Goal: Check status: Check status

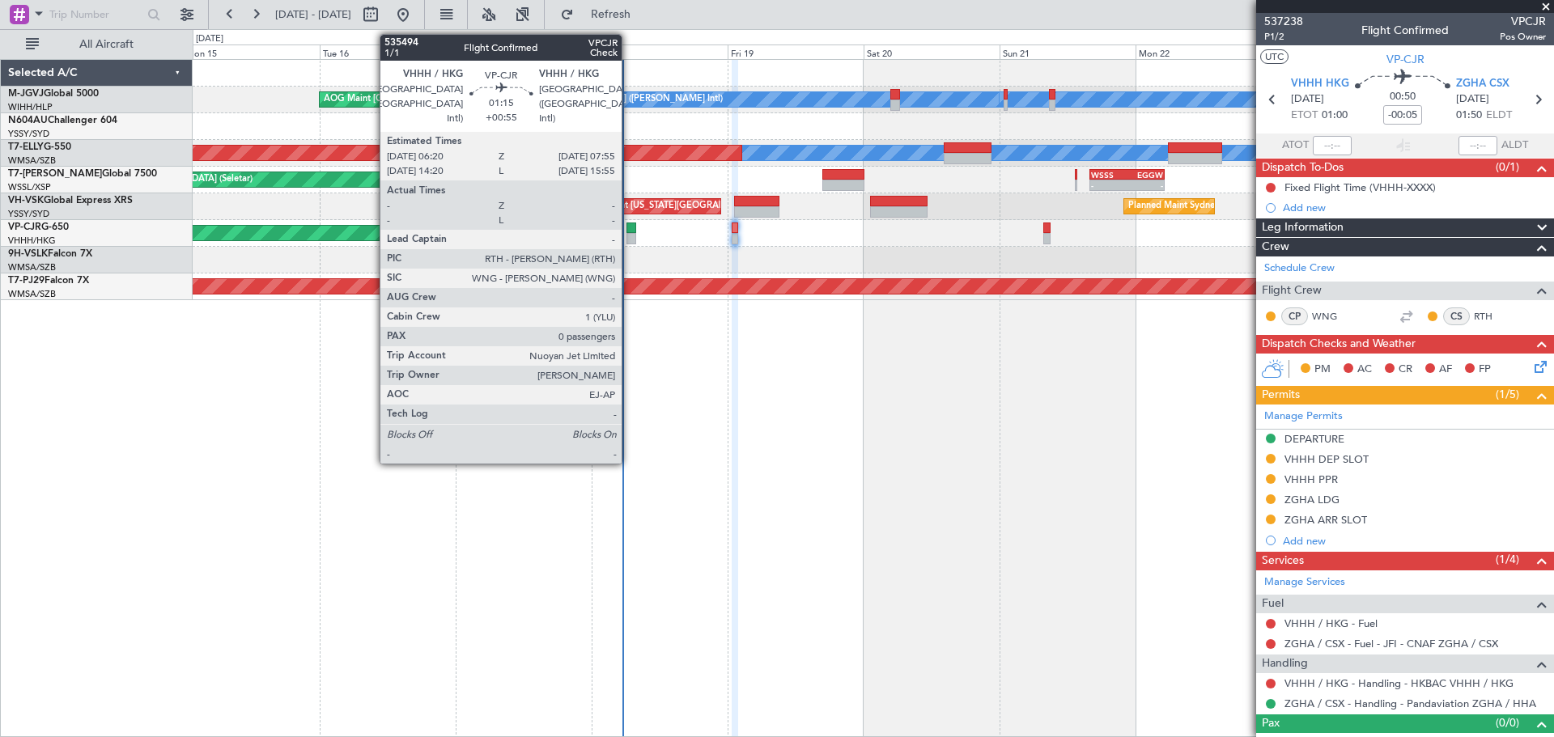
click at [630, 227] on div at bounding box center [632, 228] width 10 height 11
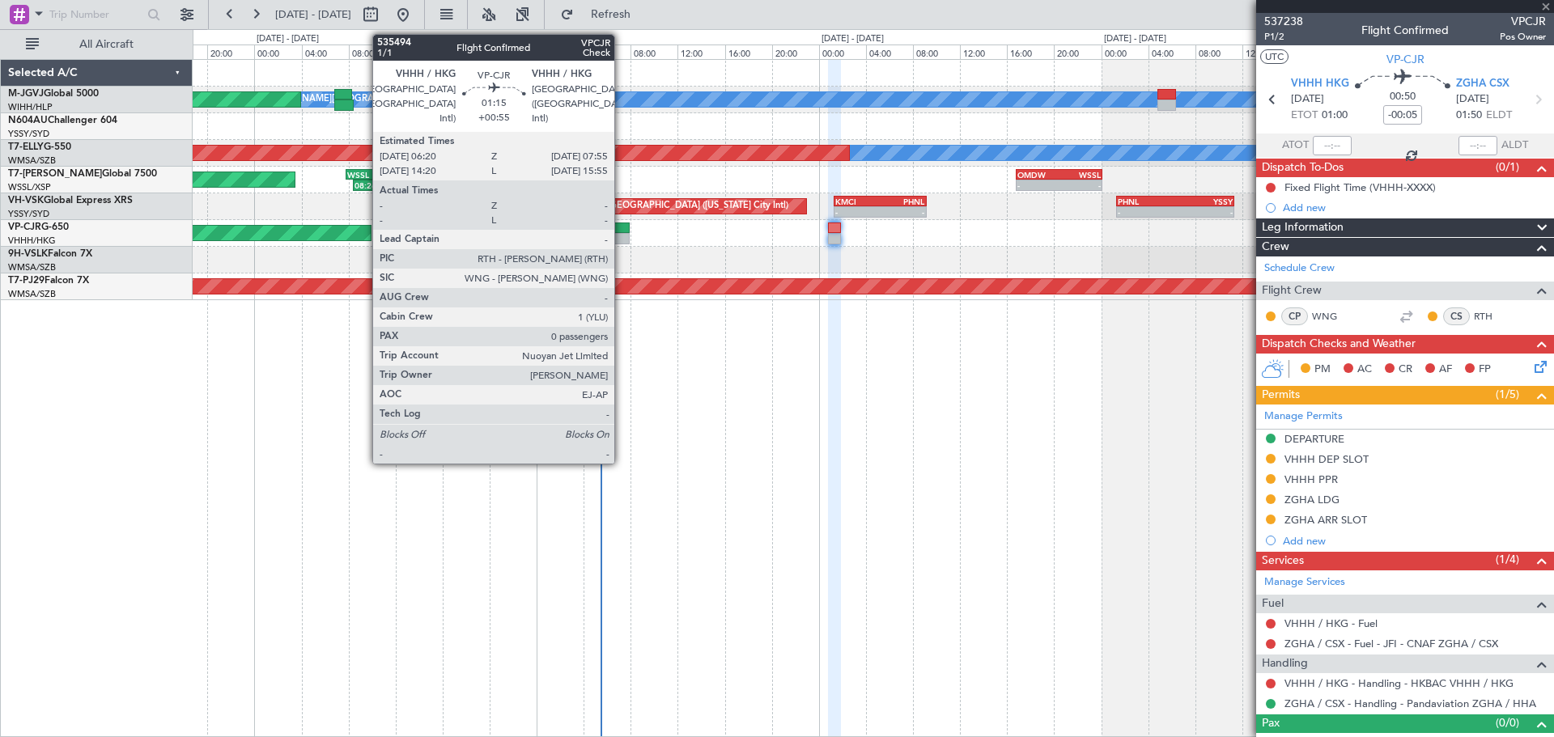
type input "+00:55"
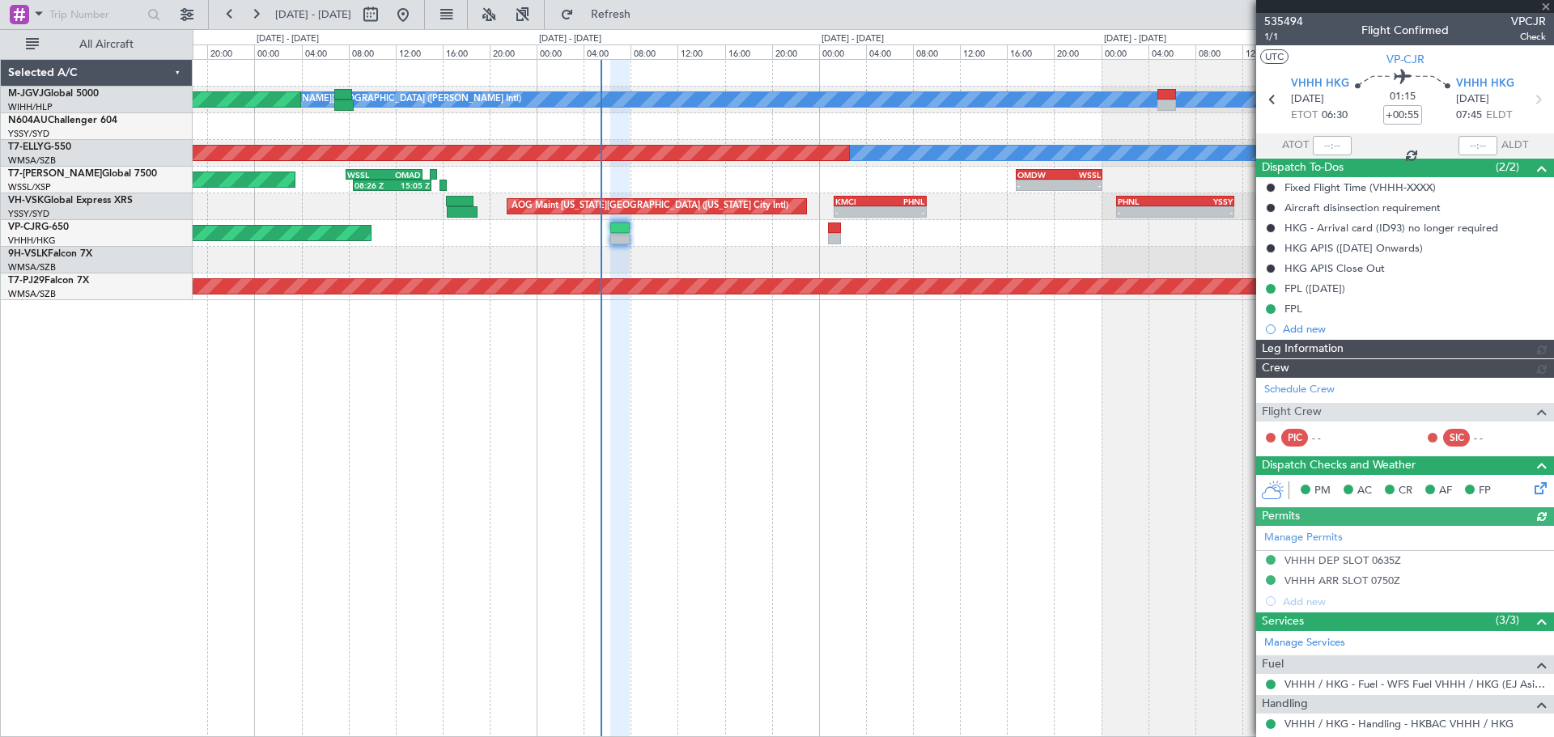
type input "[PERSON_NAME] (KYA)"
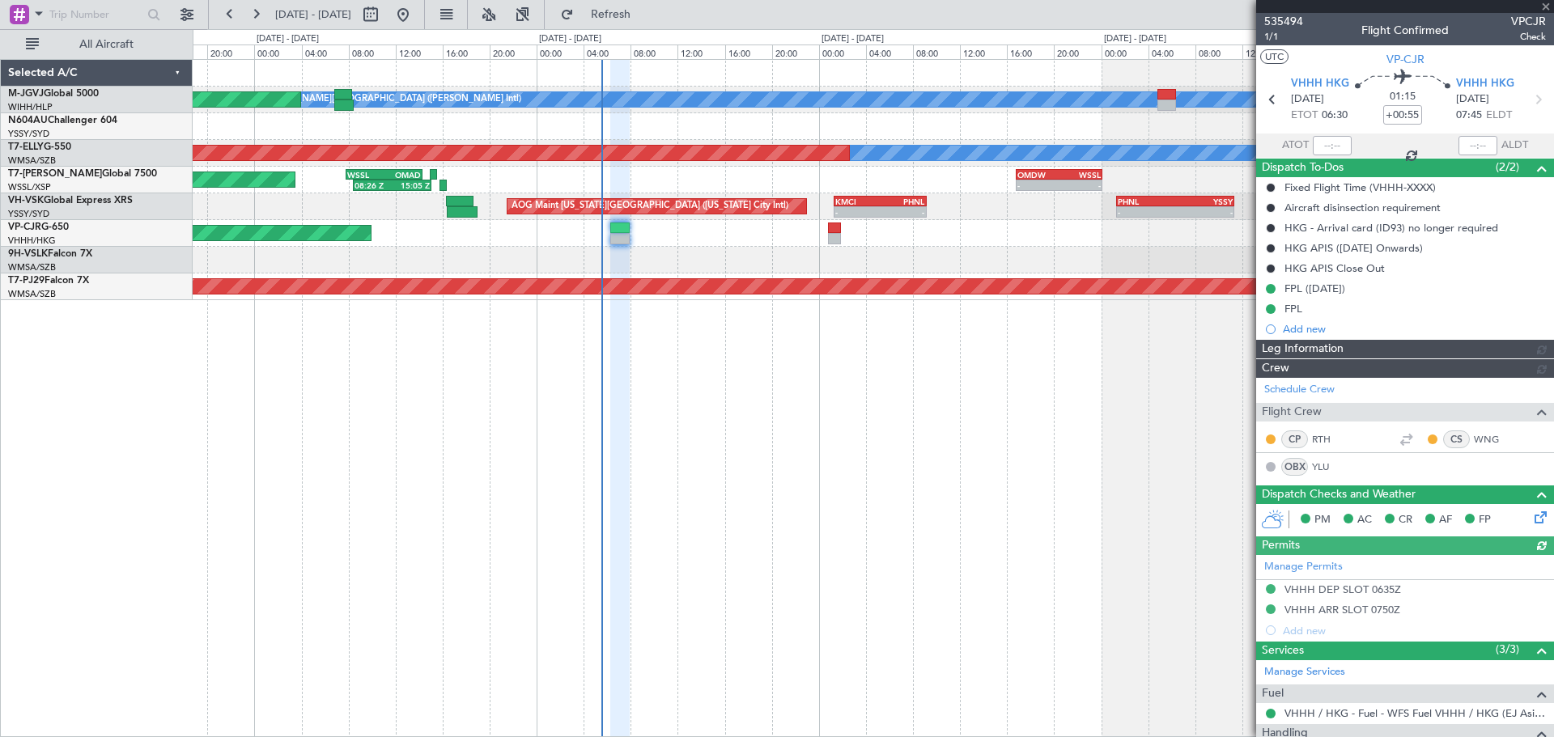
type input "[PERSON_NAME] (KYA)"
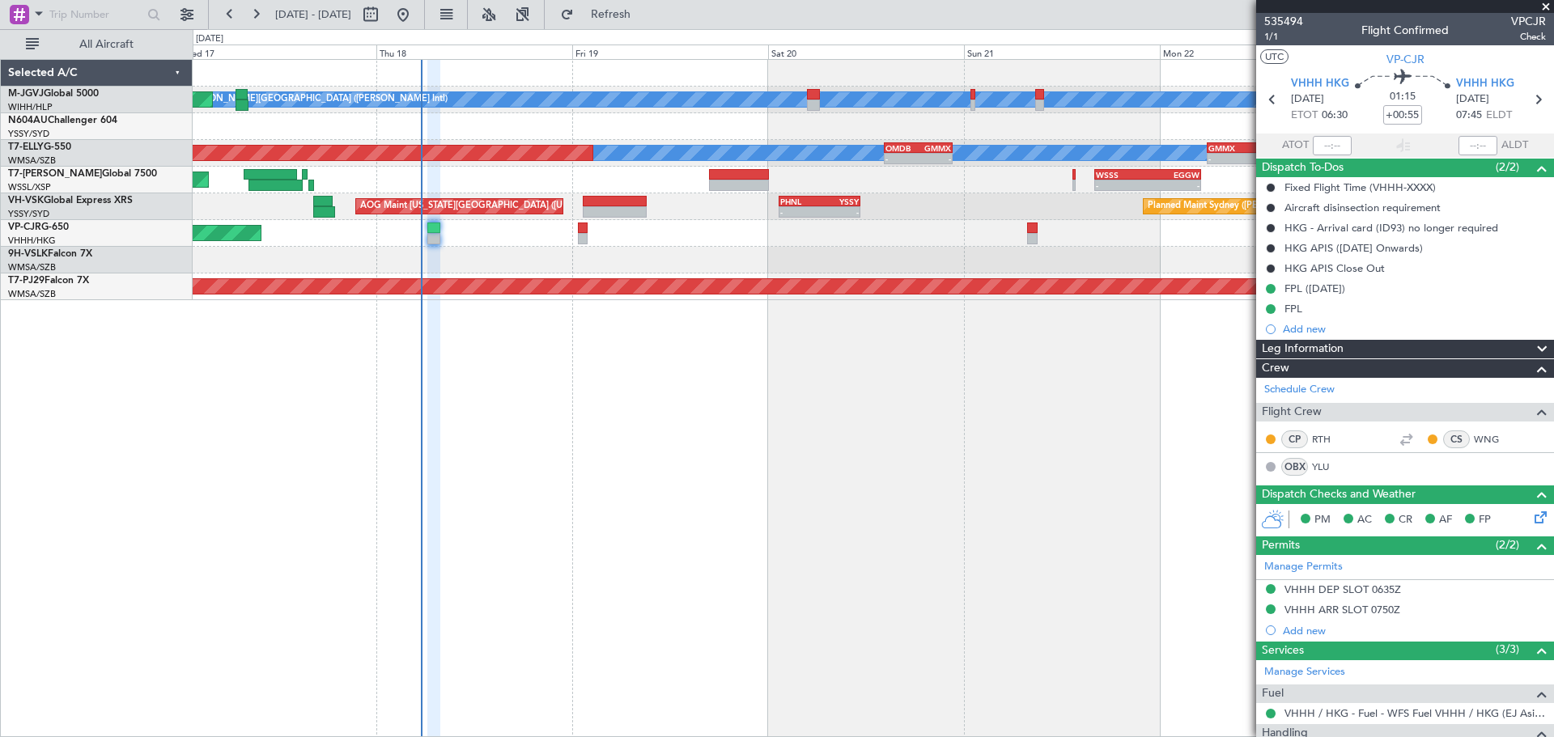
click at [807, 257] on div at bounding box center [873, 260] width 1361 height 27
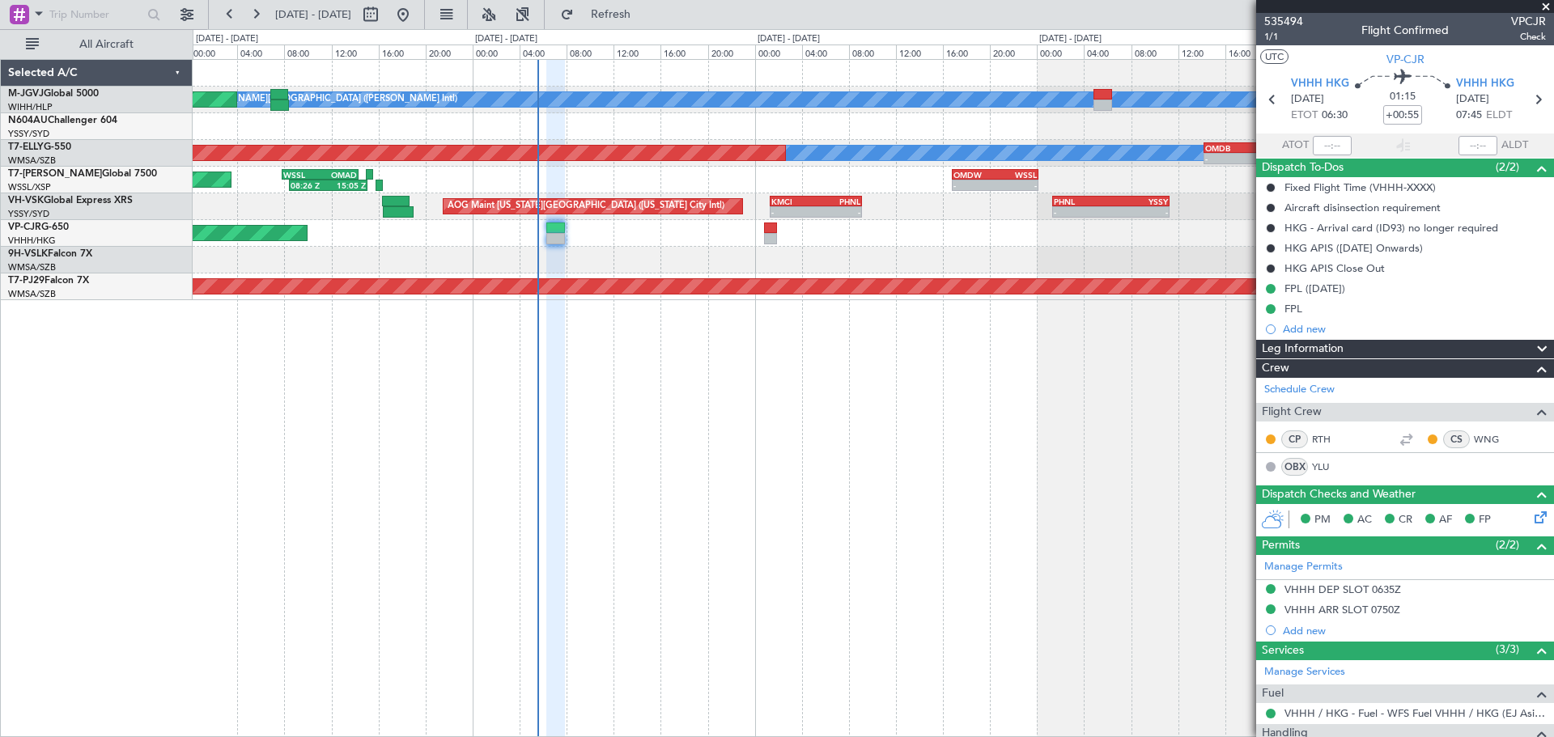
click at [616, 384] on div "[PERSON_NAME][GEOGRAPHIC_DATA] ([PERSON_NAME] Intl) [PERSON_NAME] Jakarta (Hali…" at bounding box center [874, 398] width 1362 height 678
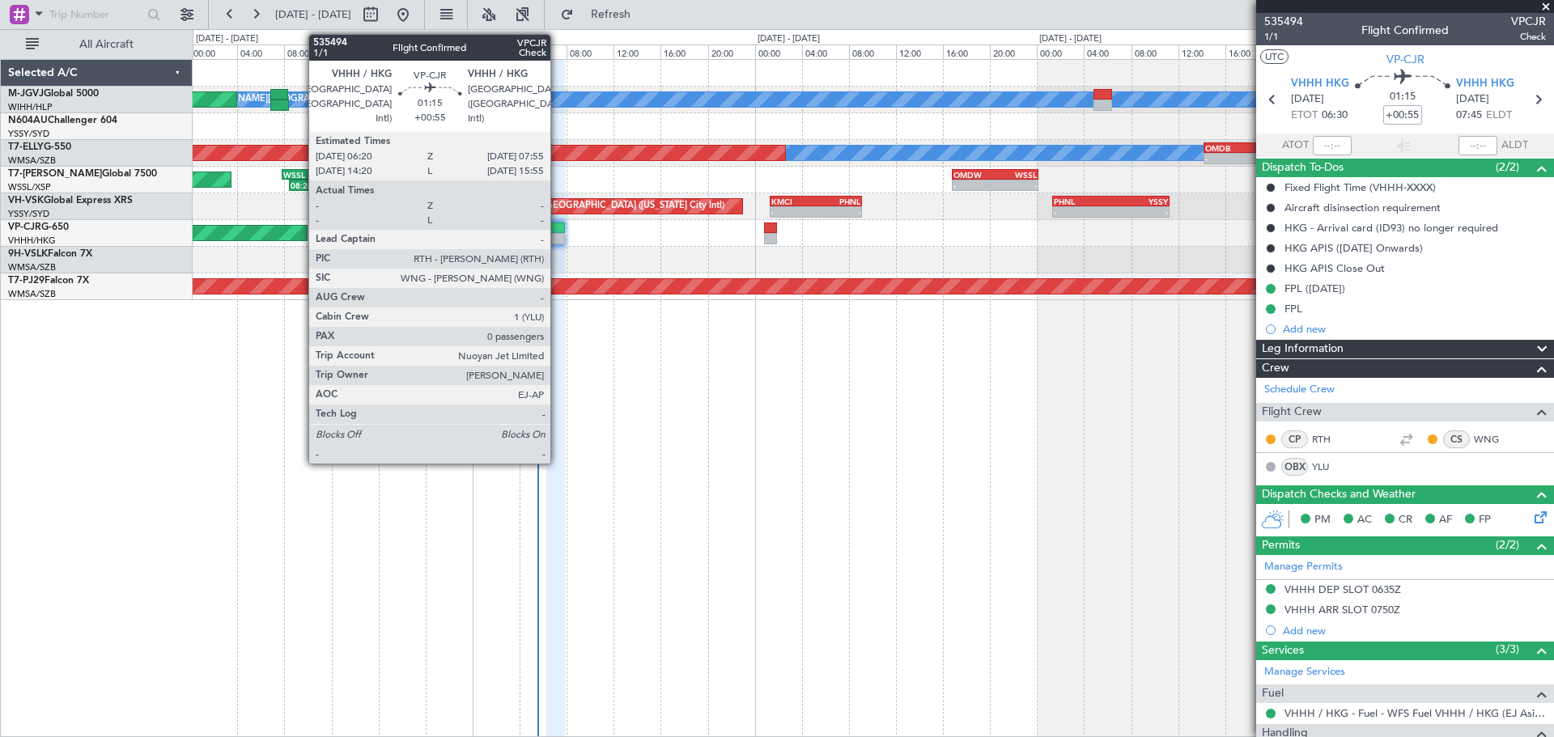
click at [558, 232] on div at bounding box center [555, 228] width 19 height 11
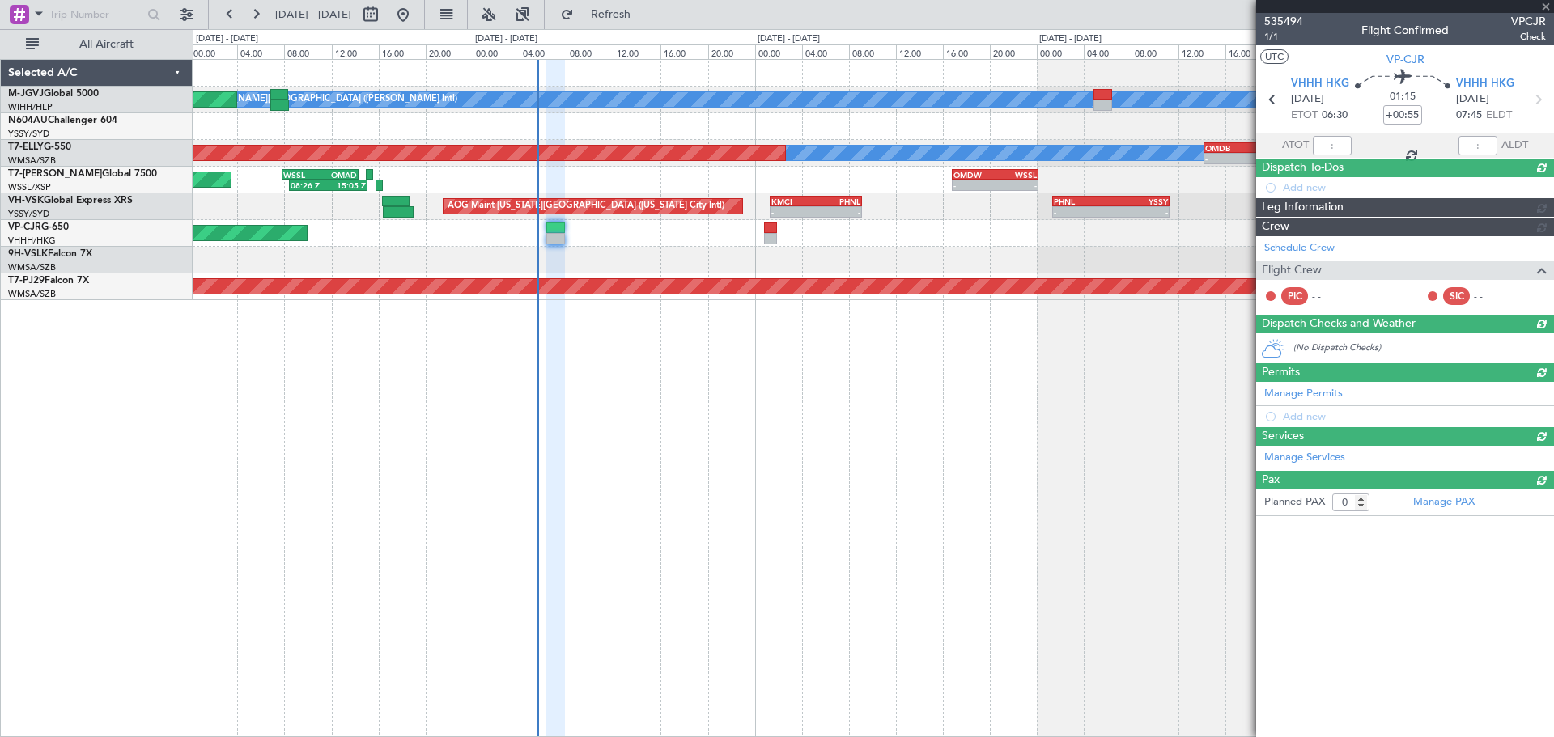
type input "[PERSON_NAME] (KYA)"
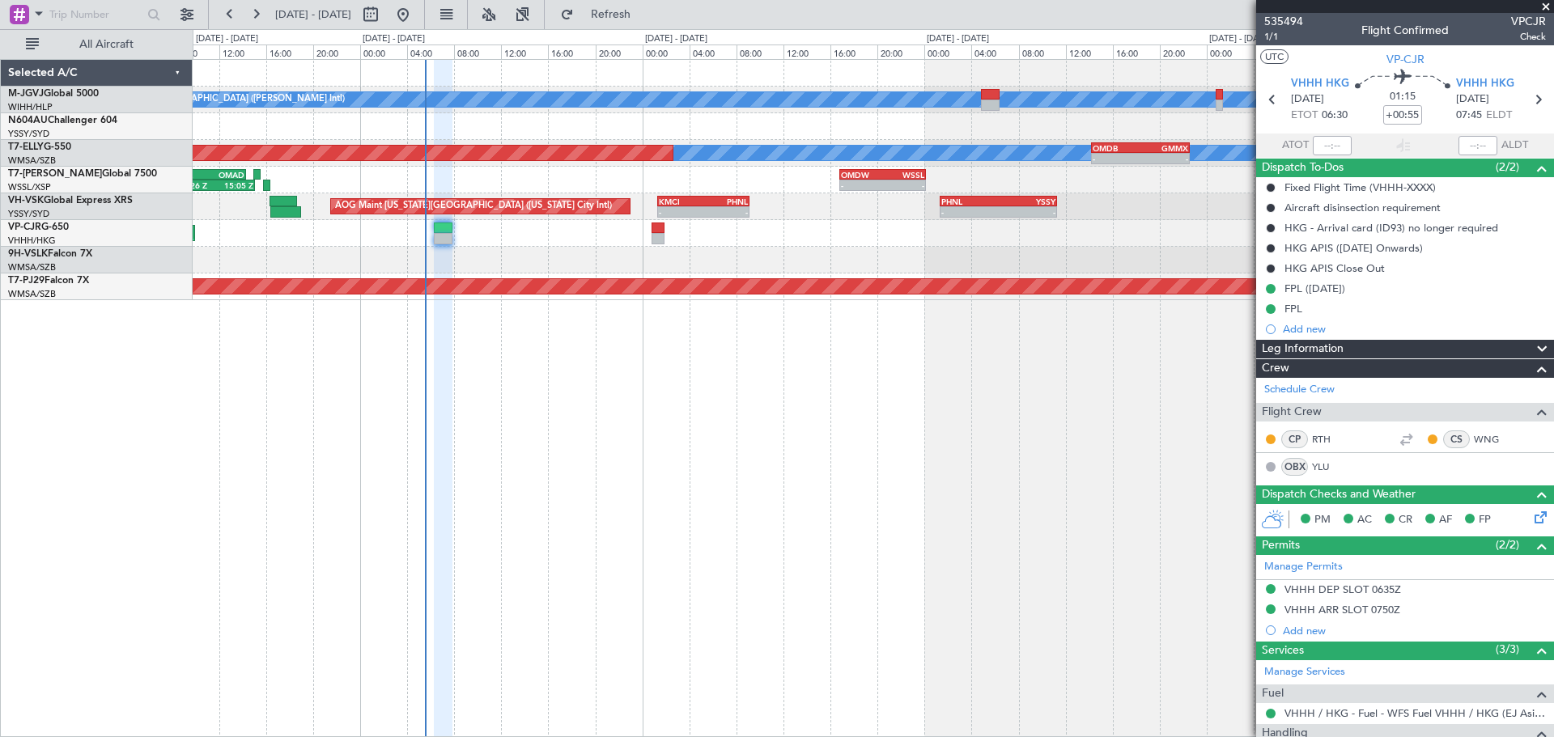
click at [772, 430] on div "[PERSON_NAME][GEOGRAPHIC_DATA] ([PERSON_NAME] Intl) [PERSON_NAME] Jakarta (Hali…" at bounding box center [874, 398] width 1362 height 678
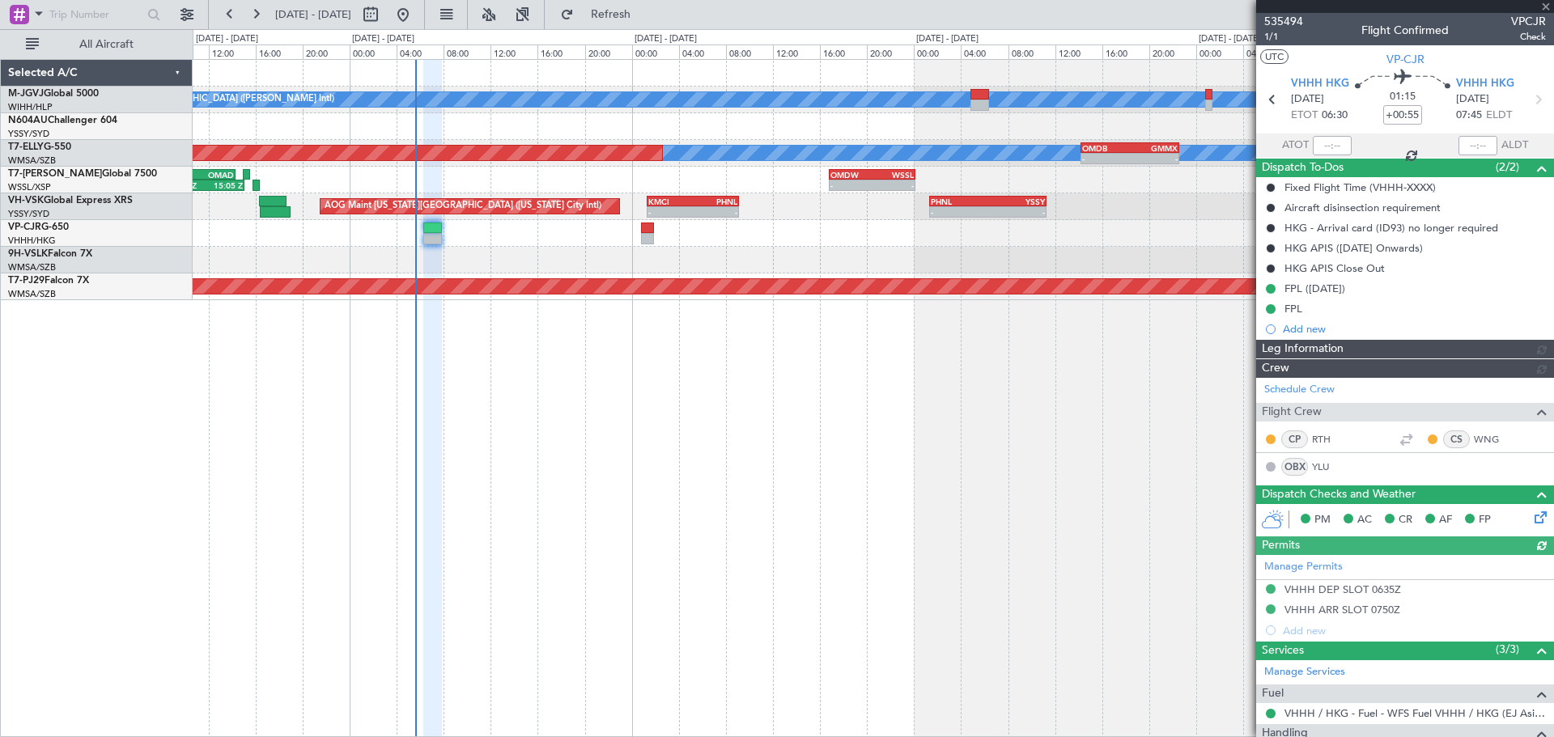
type input "[PERSON_NAME] (KYA)"
